Goal: Task Accomplishment & Management: Manage account settings

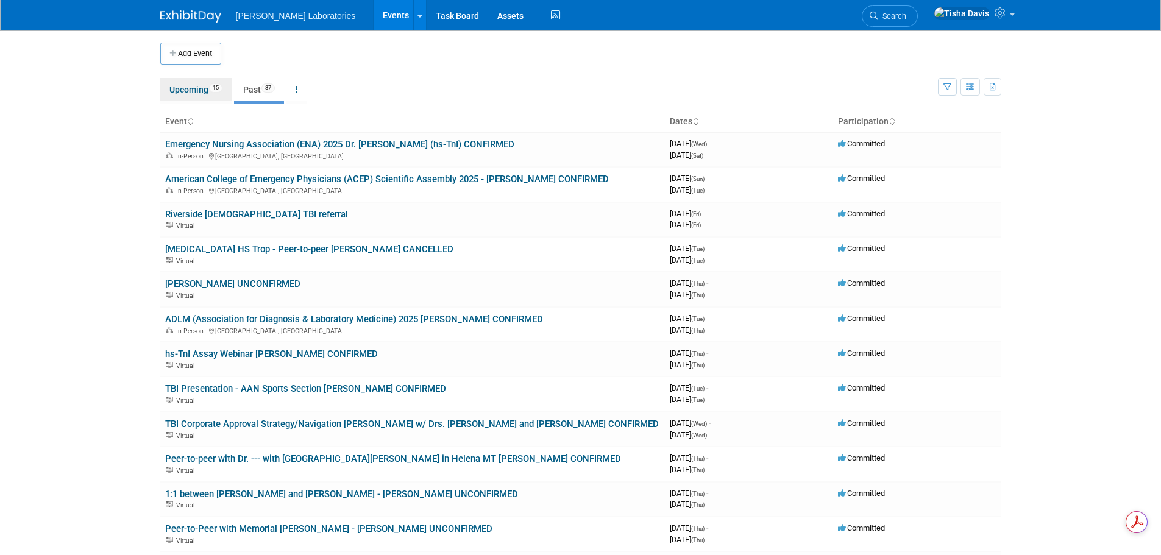
click at [183, 94] on link "Upcoming 15" at bounding box center [195, 89] width 71 height 23
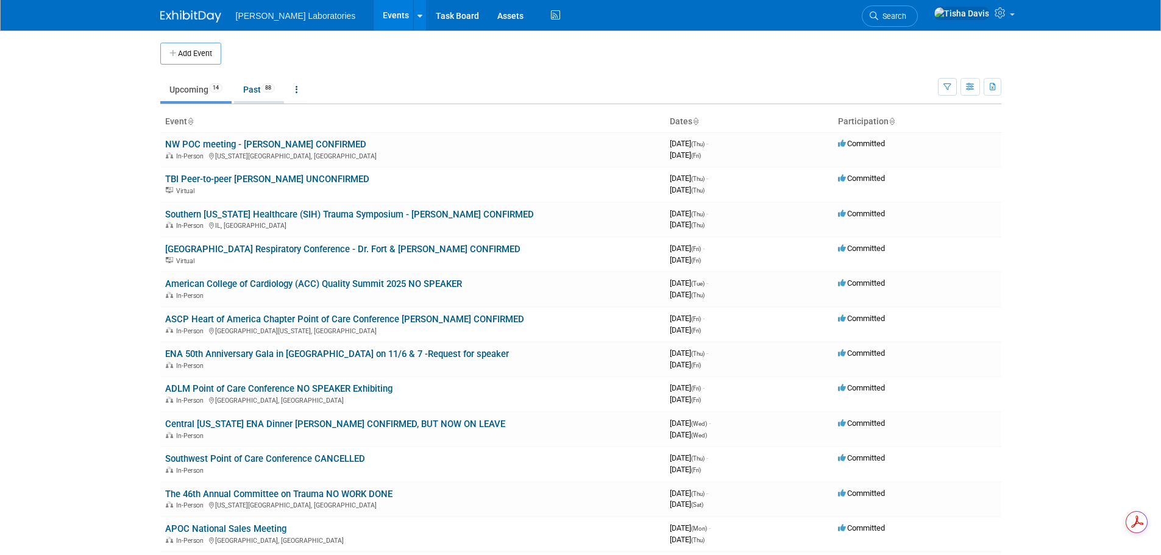
click at [257, 89] on link "Past 88" at bounding box center [259, 89] width 50 height 23
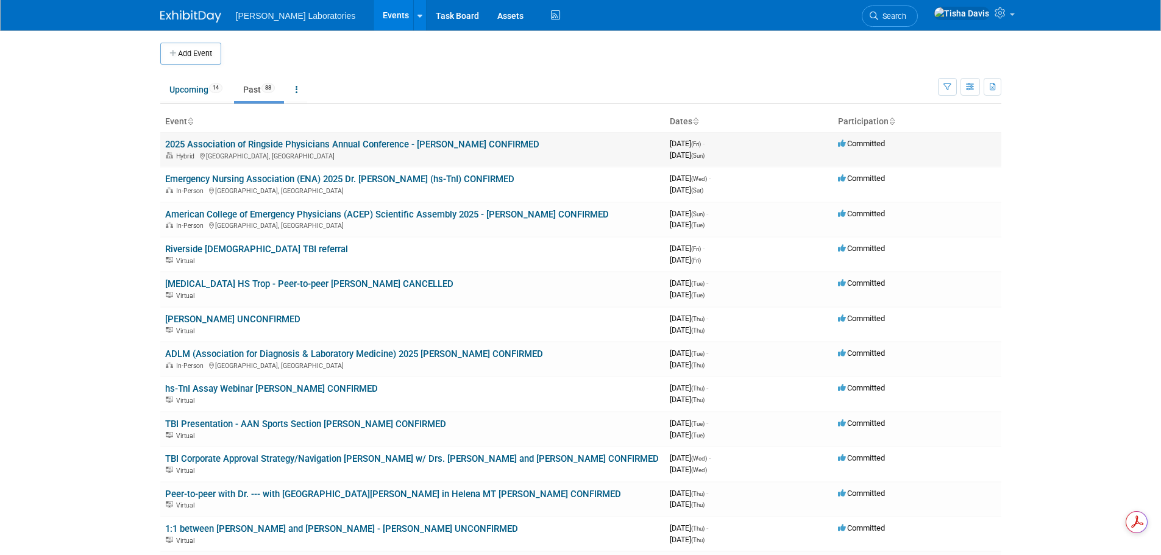
click at [321, 146] on link "2025 Association of Ringside Physicians Annual Conference - [PERSON_NAME] CONFI…" at bounding box center [352, 144] width 374 height 11
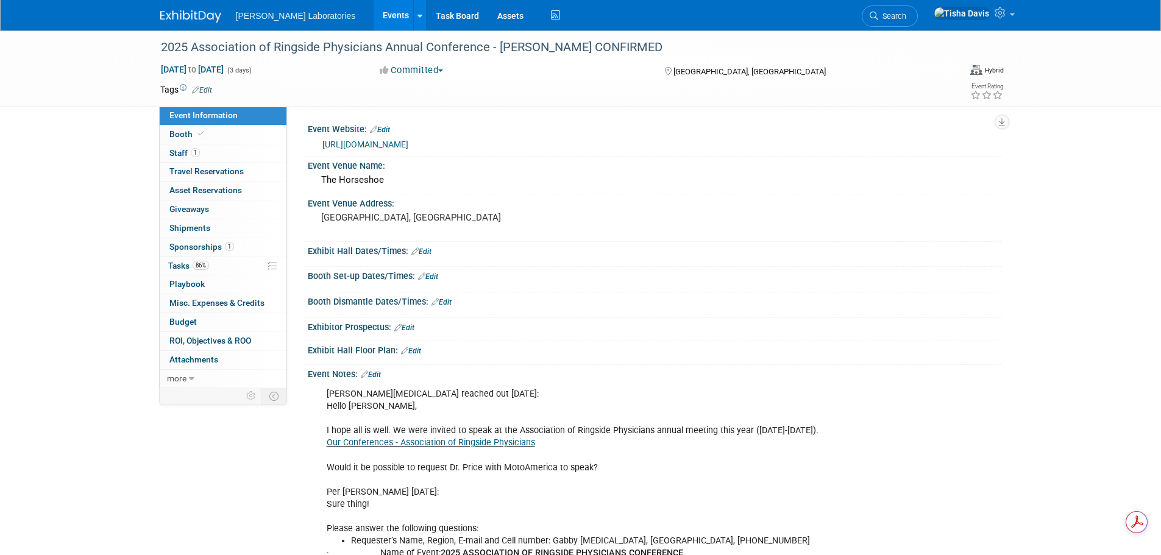
click at [375, 371] on link "Edit" at bounding box center [371, 375] width 20 height 9
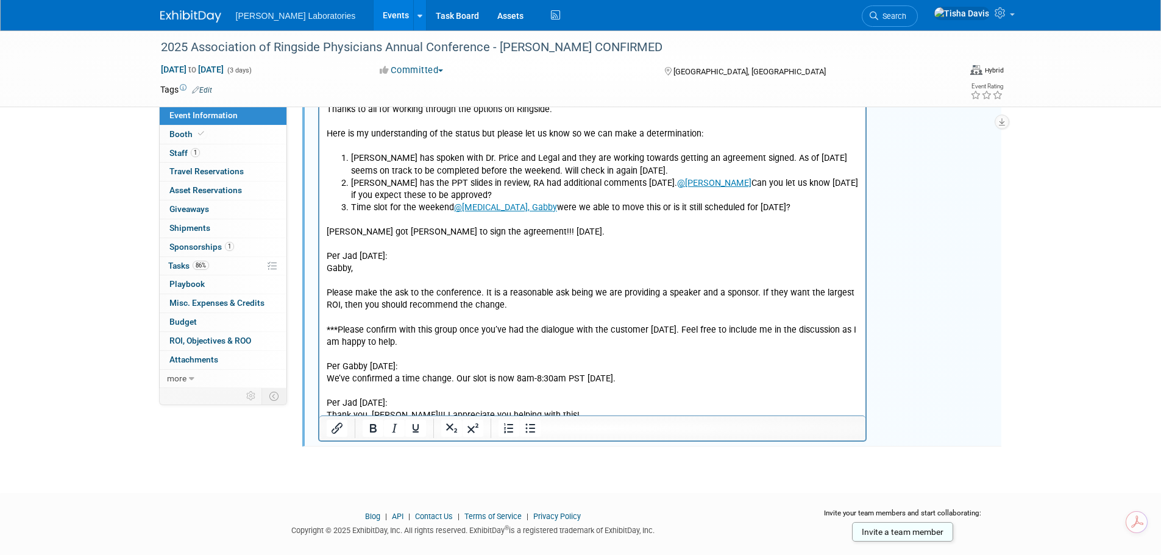
scroll to position [3910, 0]
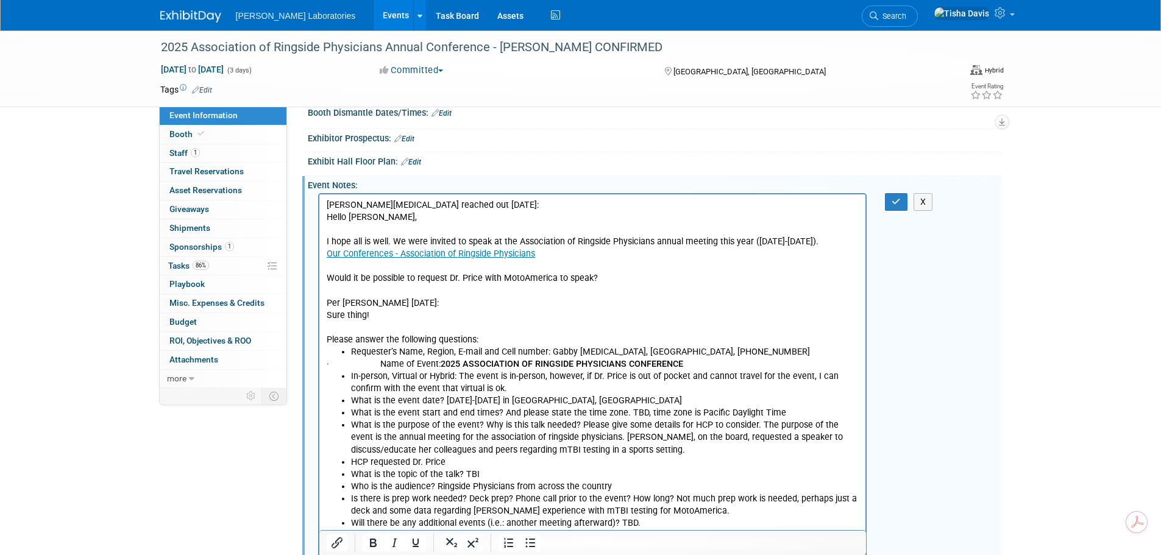
scroll to position [67, 0]
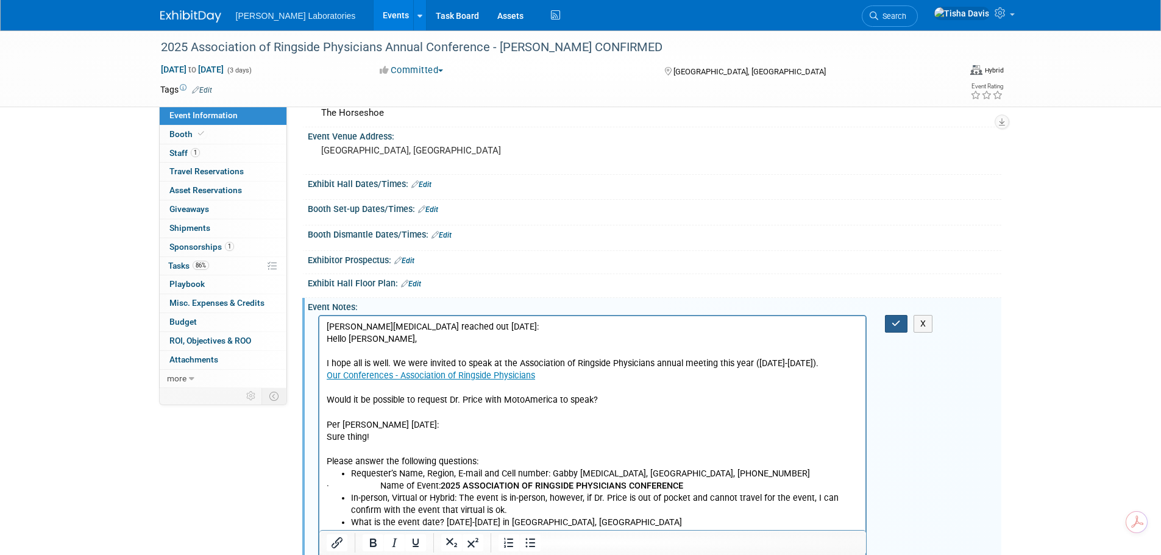
click at [899, 322] on icon "button" at bounding box center [896, 323] width 9 height 9
